Goal: Task Accomplishment & Management: Complete application form

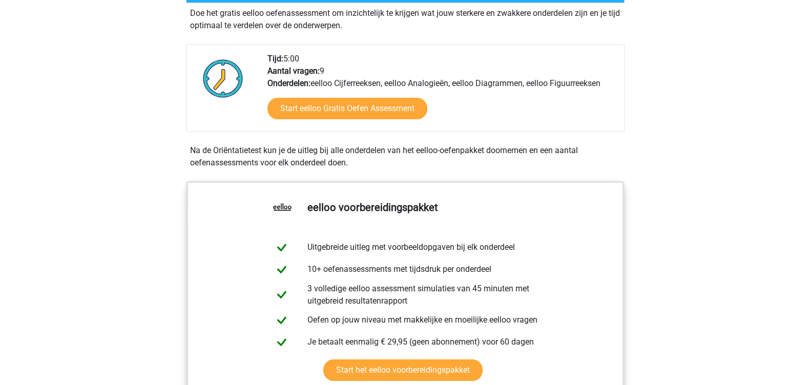
scroll to position [256, 0]
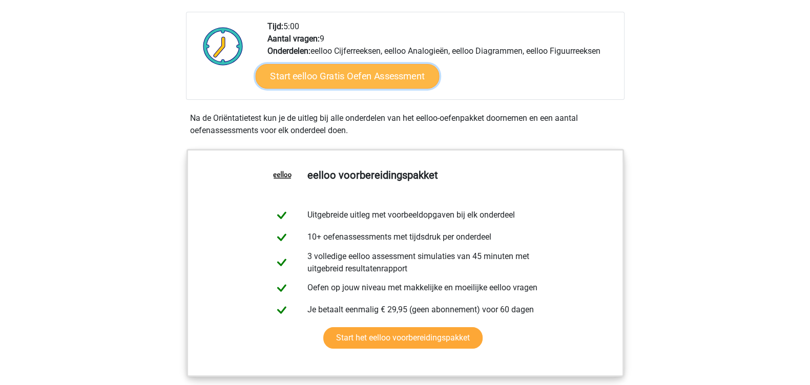
click at [357, 89] on link "Start eelloo Gratis Oefen Assessment" at bounding box center [347, 76] width 184 height 25
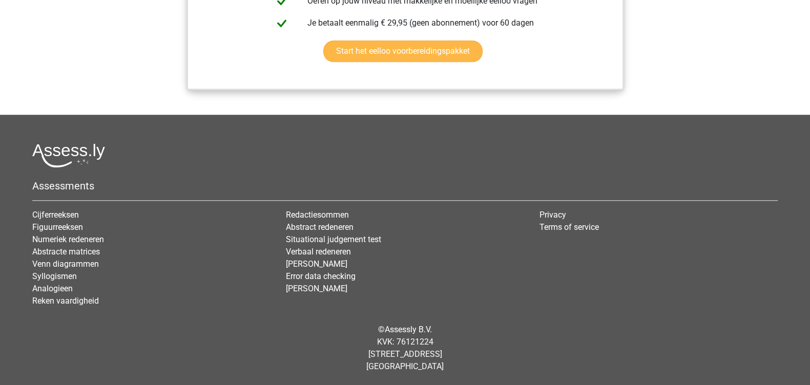
scroll to position [1152, 0]
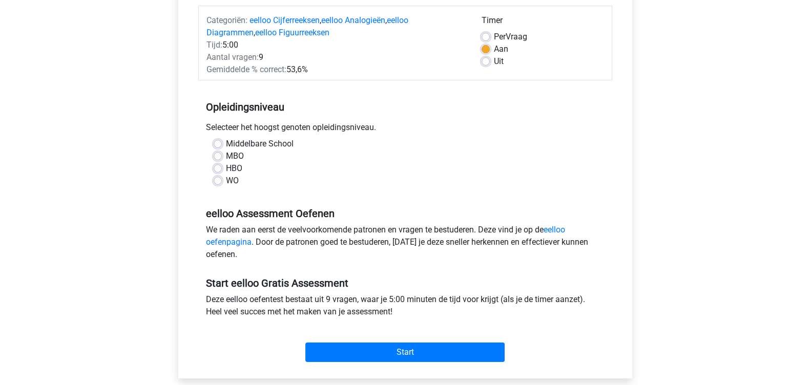
scroll to position [192, 0]
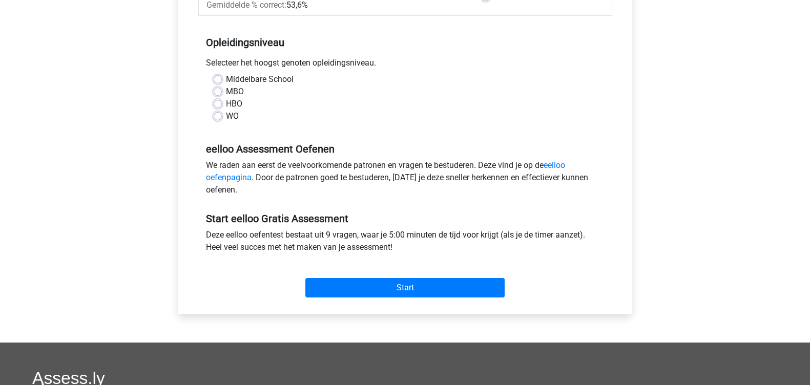
click at [227, 98] on label "MBO" at bounding box center [235, 92] width 18 height 12
click at [222, 96] on input "MBO" at bounding box center [218, 91] width 8 height 10
radio input "true"
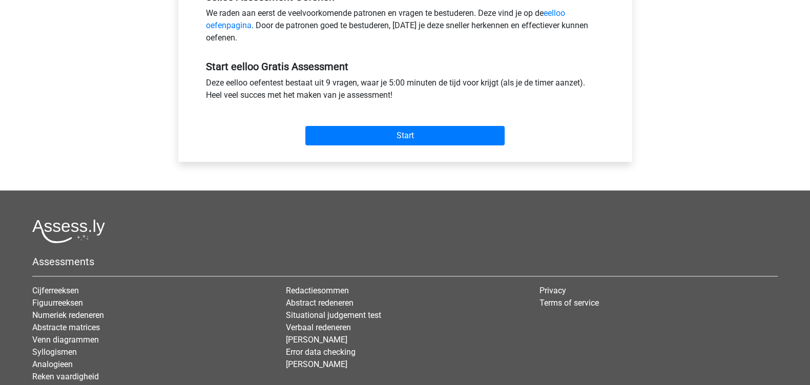
scroll to position [448, 0]
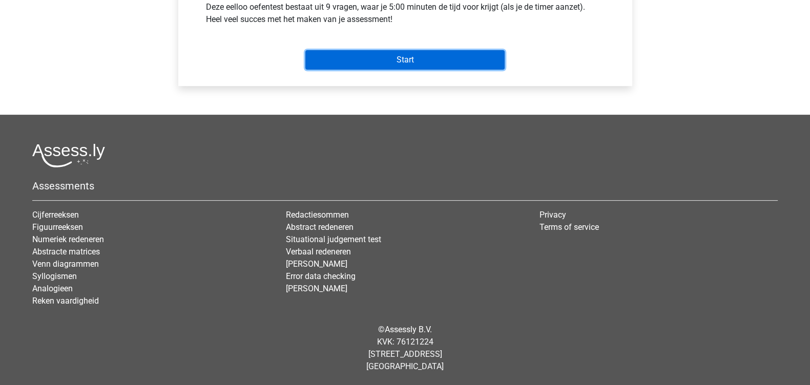
click at [389, 70] on input "Start" at bounding box center [404, 59] width 199 height 19
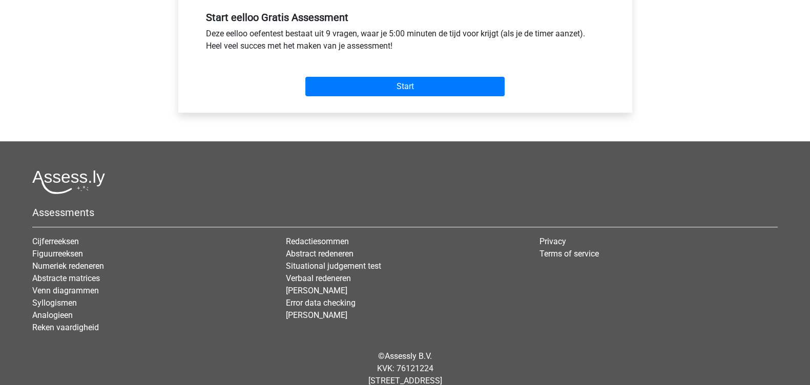
scroll to position [320, 0]
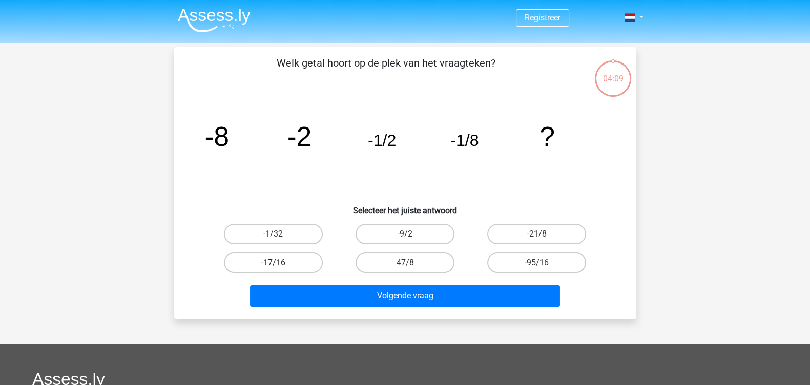
click at [294, 273] on label "-17/16" at bounding box center [273, 262] width 99 height 20
click at [280, 269] on input "-17/16" at bounding box center [276, 266] width 7 height 7
radio input "true"
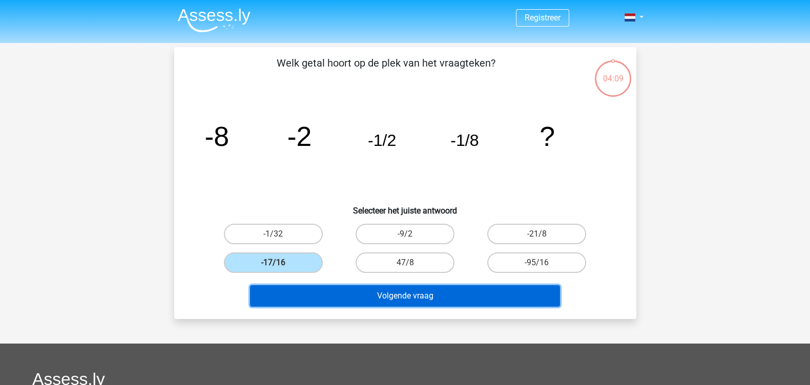
click at [418, 307] on button "Volgende vraag" at bounding box center [405, 296] width 310 height 22
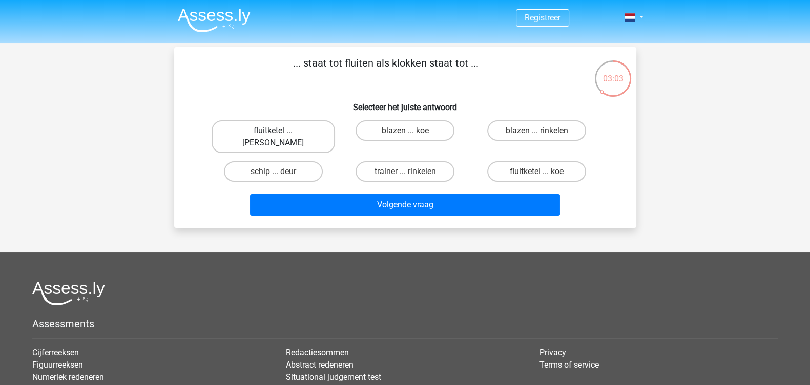
click at [286, 153] on label "fluitketel ... luiden" at bounding box center [273, 136] width 123 height 33
click at [280, 137] on input "fluitketel ... luiden" at bounding box center [276, 134] width 7 height 7
radio input "true"
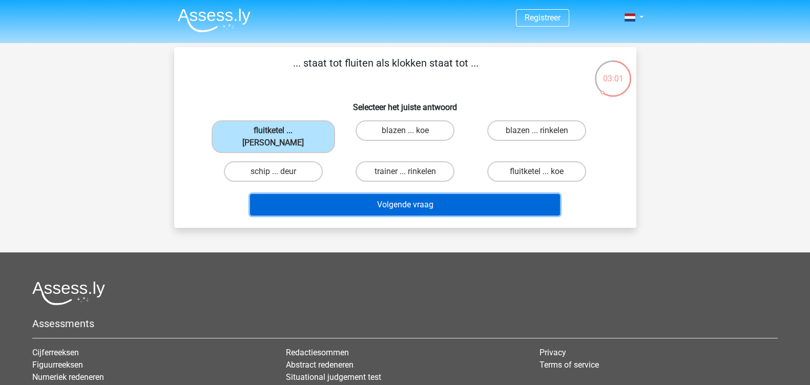
click at [377, 216] on button "Volgende vraag" at bounding box center [405, 205] width 310 height 22
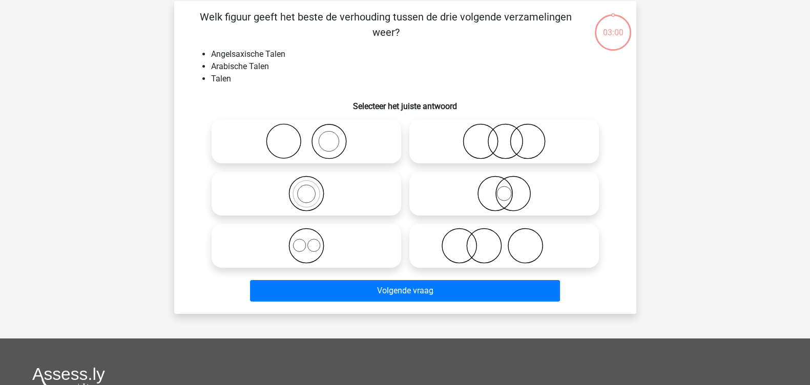
scroll to position [51, 0]
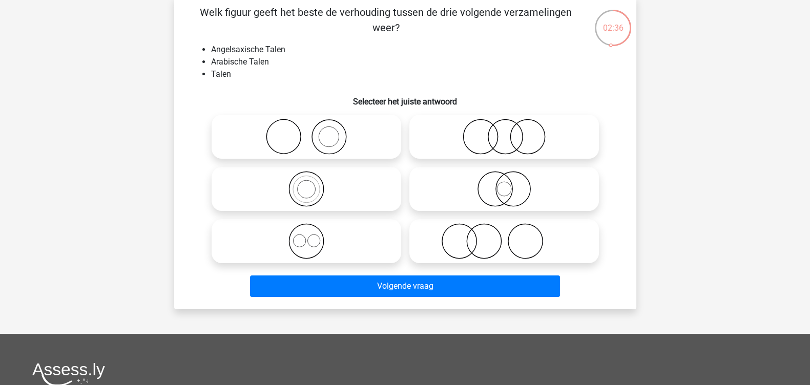
click at [348, 207] on icon at bounding box center [306, 189] width 181 height 36
click at [313, 184] on input "radio" at bounding box center [309, 180] width 7 height 7
radio input "true"
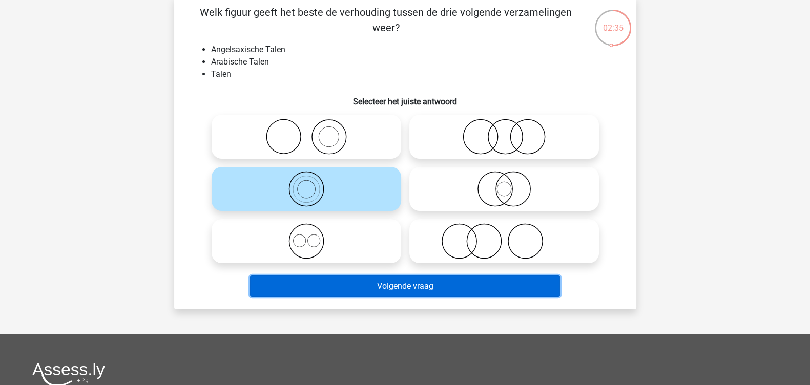
click at [417, 297] on button "Volgende vraag" at bounding box center [405, 287] width 310 height 22
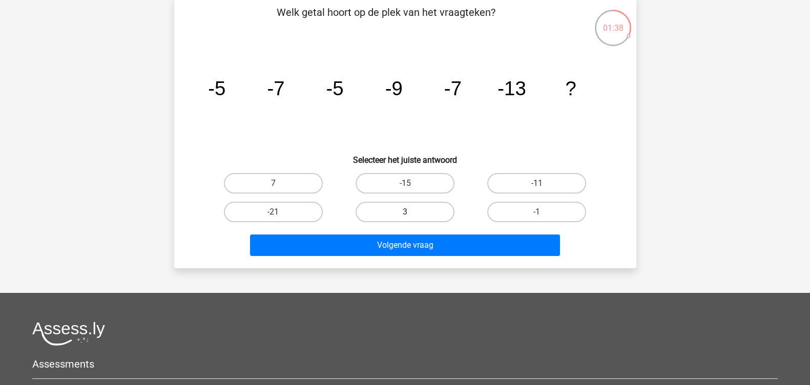
click at [417, 222] on label "3" at bounding box center [404, 212] width 99 height 20
click at [411, 219] on input "3" at bounding box center [408, 215] width 7 height 7
radio input "true"
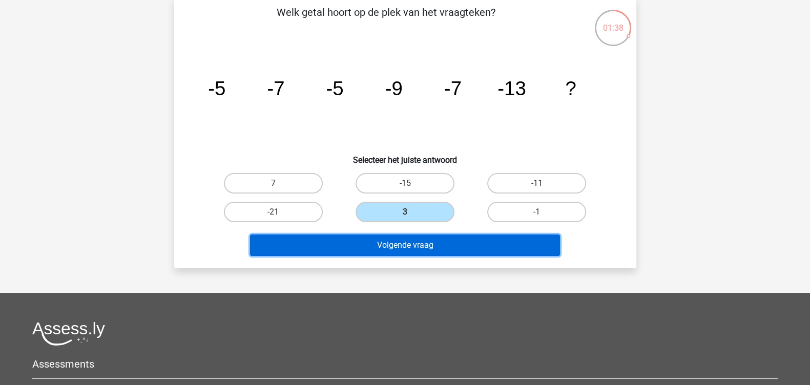
click at [450, 256] on button "Volgende vraag" at bounding box center [405, 246] width 310 height 22
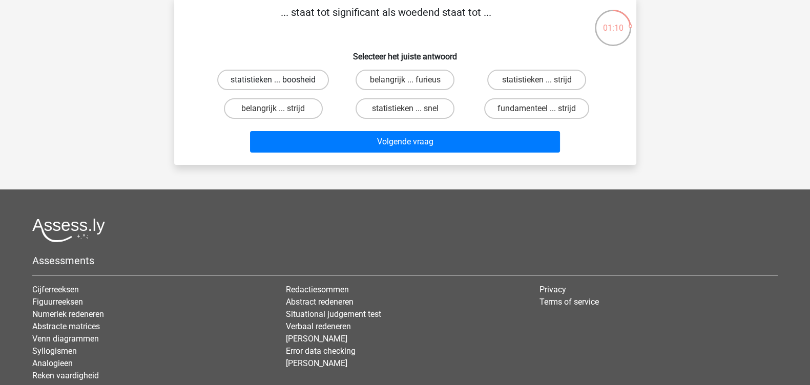
click at [312, 90] on label "statistieken ... boosheid" at bounding box center [273, 80] width 112 height 20
click at [280, 87] on input "statistieken ... boosheid" at bounding box center [276, 83] width 7 height 7
radio input "true"
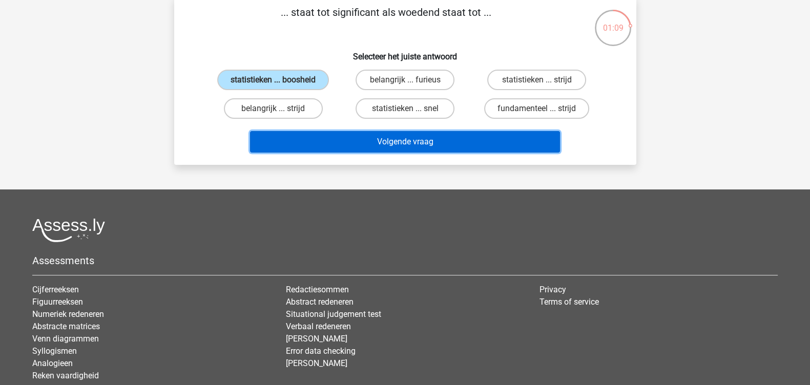
click at [499, 153] on button "Volgende vraag" at bounding box center [405, 142] width 310 height 22
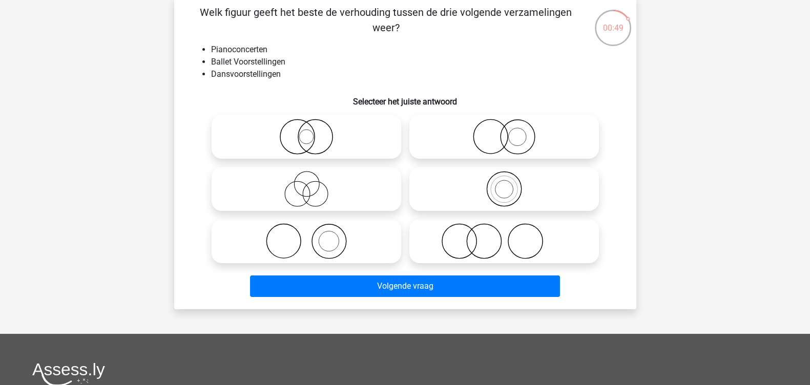
click at [332, 259] on icon at bounding box center [306, 241] width 181 height 36
click at [313, 236] on input "radio" at bounding box center [309, 232] width 7 height 7
radio input "true"
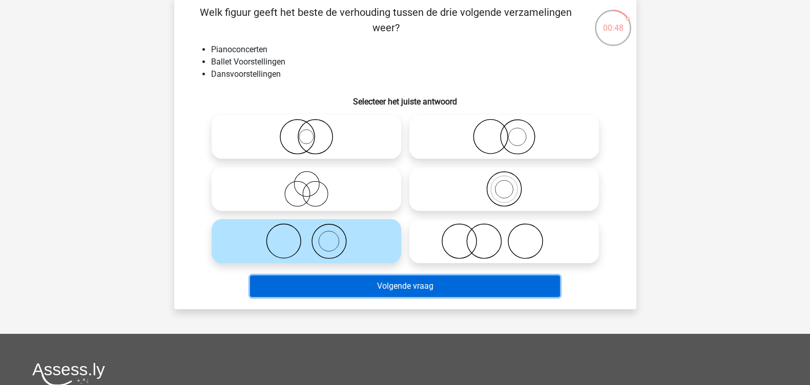
click at [475, 297] on button "Volgende vraag" at bounding box center [405, 287] width 310 height 22
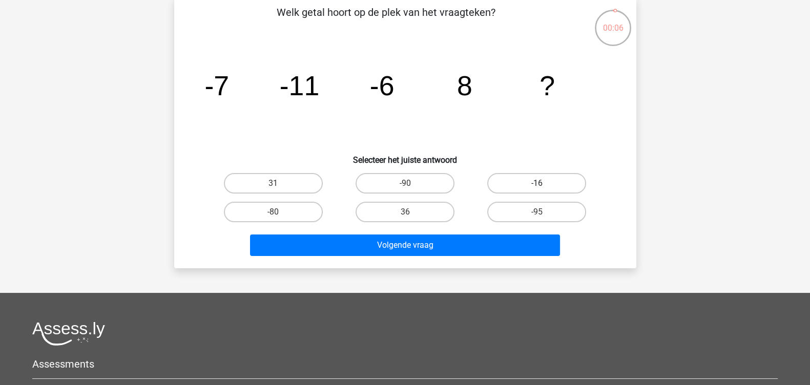
click at [540, 194] on label "-16" at bounding box center [536, 183] width 99 height 20
click at [540, 190] on input "-16" at bounding box center [540, 186] width 7 height 7
radio input "true"
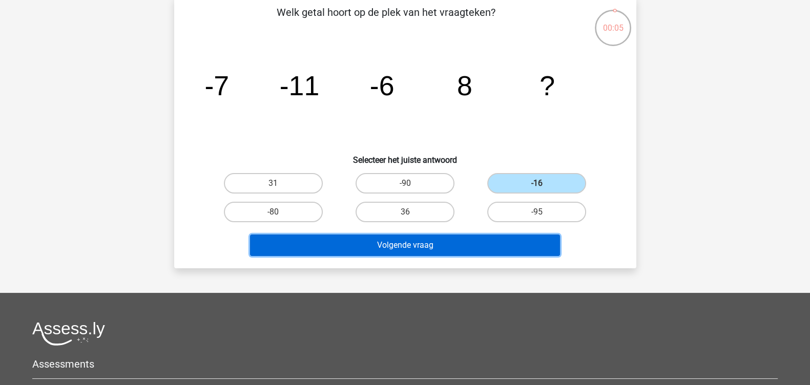
click at [476, 256] on button "Volgende vraag" at bounding box center [405, 246] width 310 height 22
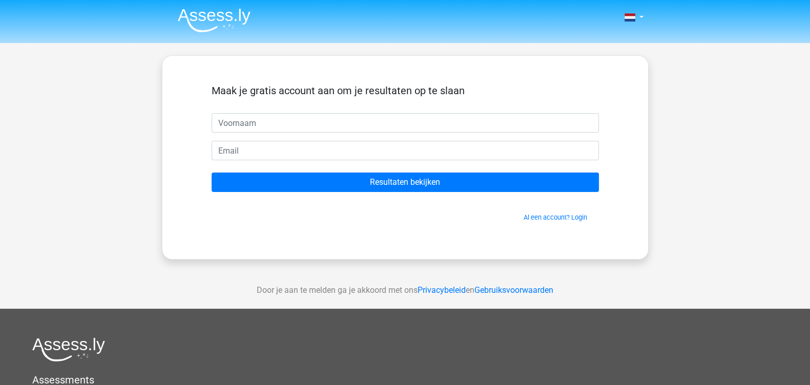
click at [375, 133] on input "text" at bounding box center [405, 122] width 387 height 19
click at [351, 133] on input "text" at bounding box center [405, 122] width 387 height 19
click at [446, 97] on h5 "Maak je gratis account aan om je resultaten op te slaan" at bounding box center [405, 91] width 387 height 12
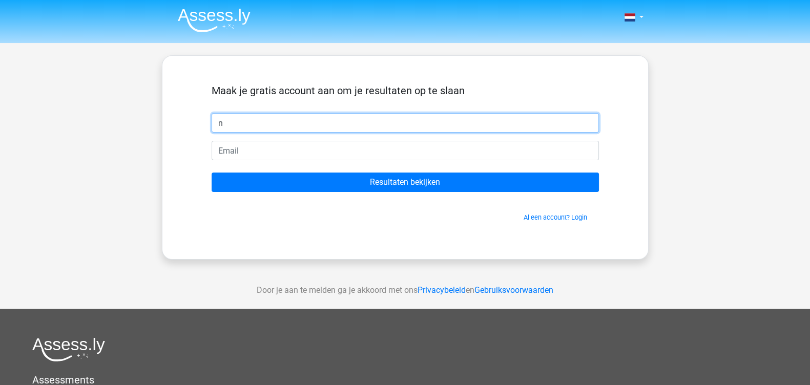
click at [310, 133] on input "n" at bounding box center [405, 122] width 387 height 19
type input "Nordin"
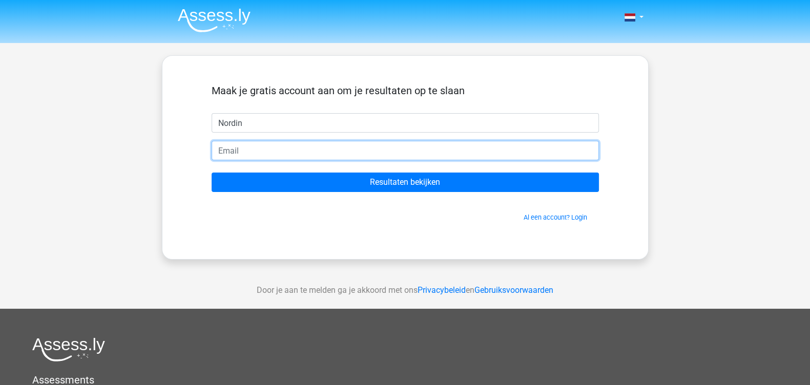
click at [322, 160] on input "email" at bounding box center [405, 150] width 387 height 19
type input "[EMAIL_ADDRESS][DOMAIN_NAME]"
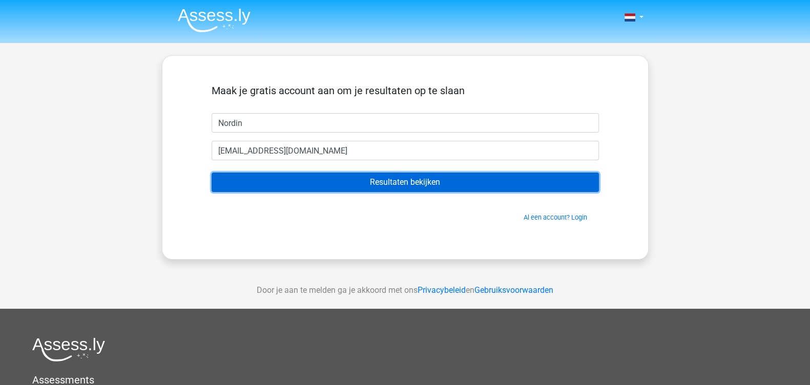
click at [286, 192] on input "Resultaten bekijken" at bounding box center [405, 182] width 387 height 19
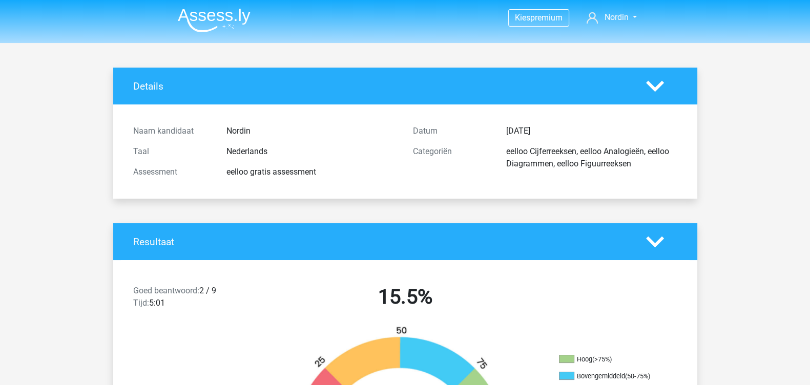
click at [224, 11] on img at bounding box center [214, 20] width 73 height 24
